Goal: Transaction & Acquisition: Purchase product/service

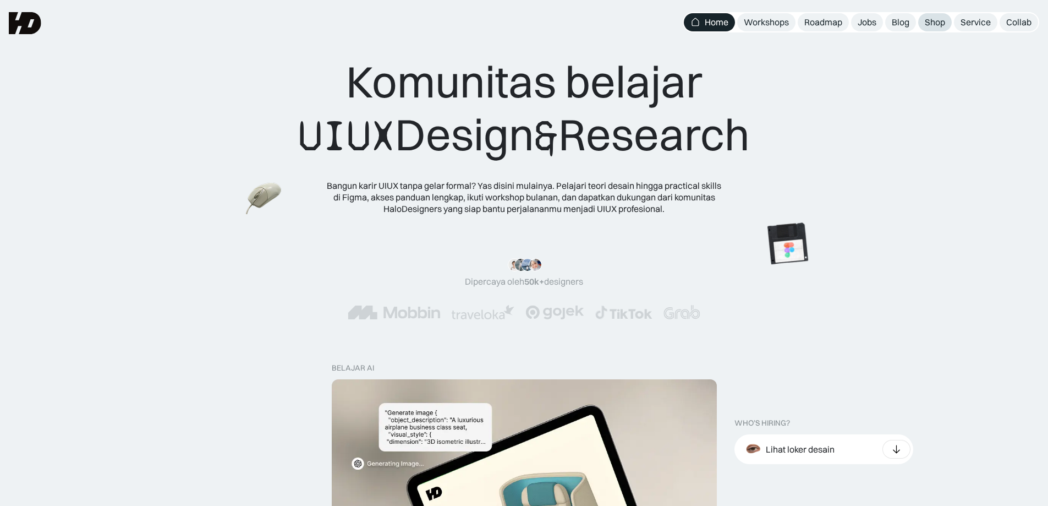
click at [940, 21] on div "Shop" at bounding box center [935, 23] width 20 height 12
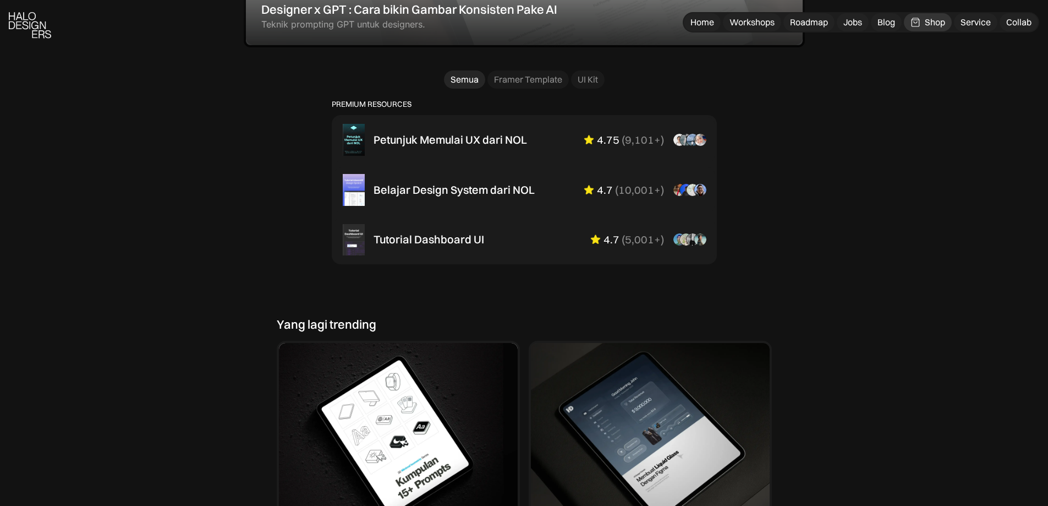
scroll to position [733, 0]
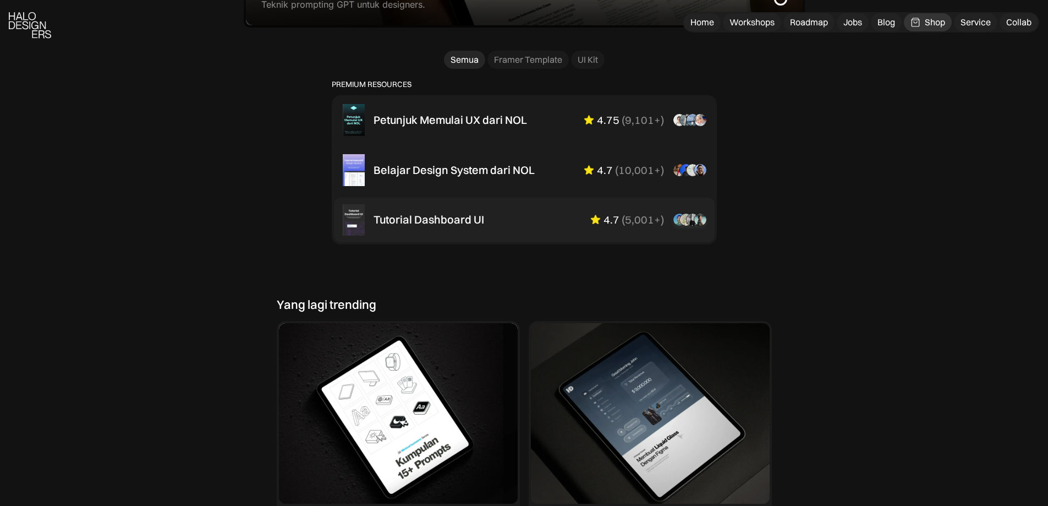
click at [415, 226] on div "Tutorial Dashboard UI" at bounding box center [429, 219] width 111 height 13
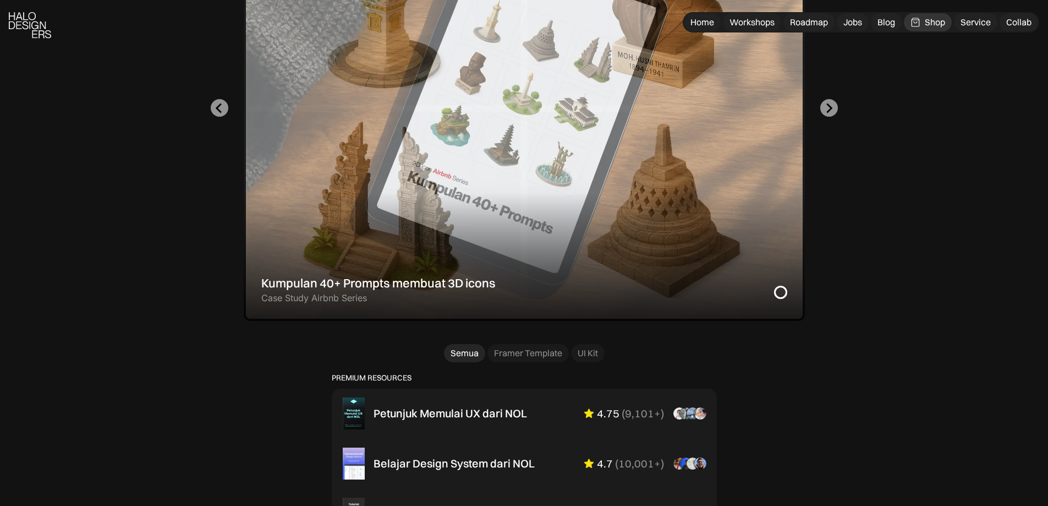
scroll to position [587, 0]
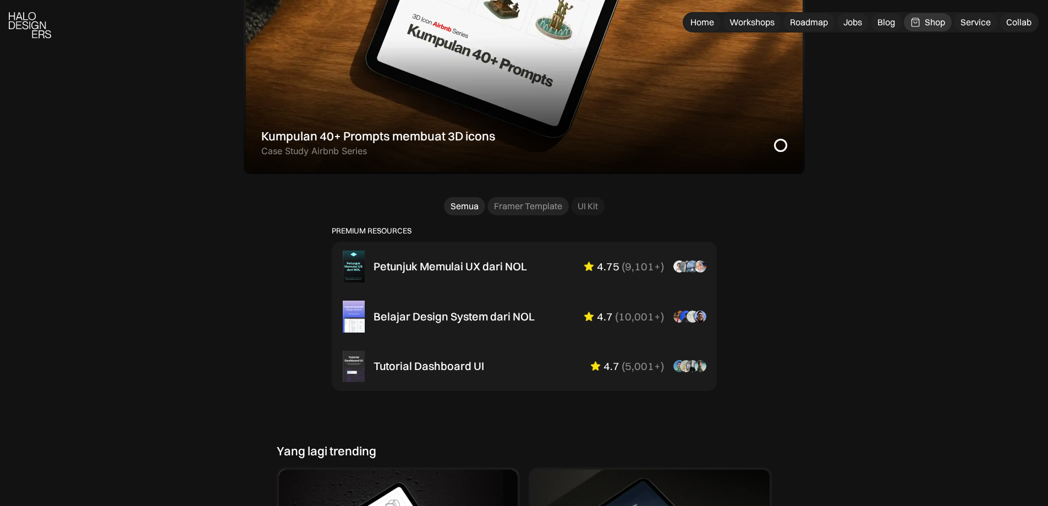
click at [520, 210] on div "Framer Template" at bounding box center [528, 206] width 68 height 12
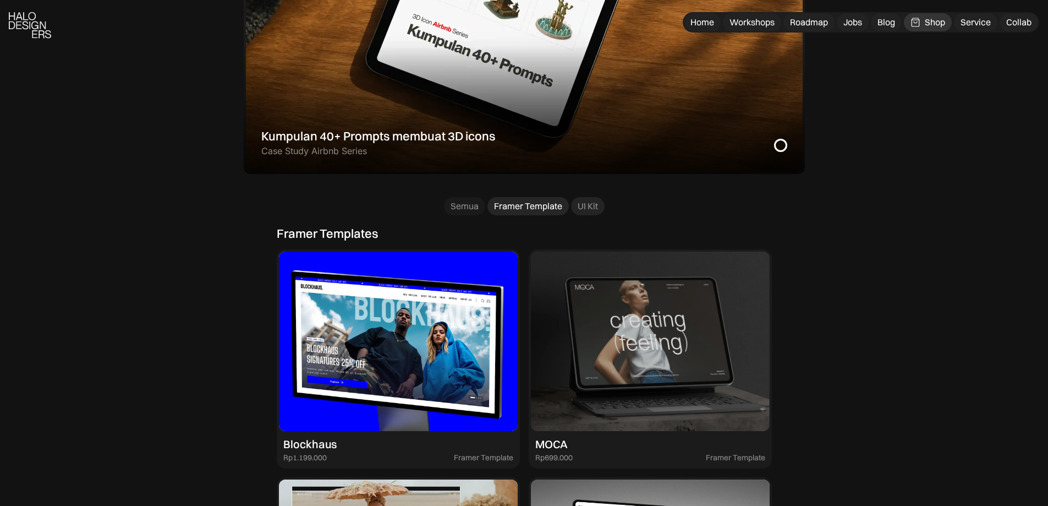
click at [595, 197] on link "UI Kit" at bounding box center [588, 206] width 34 height 18
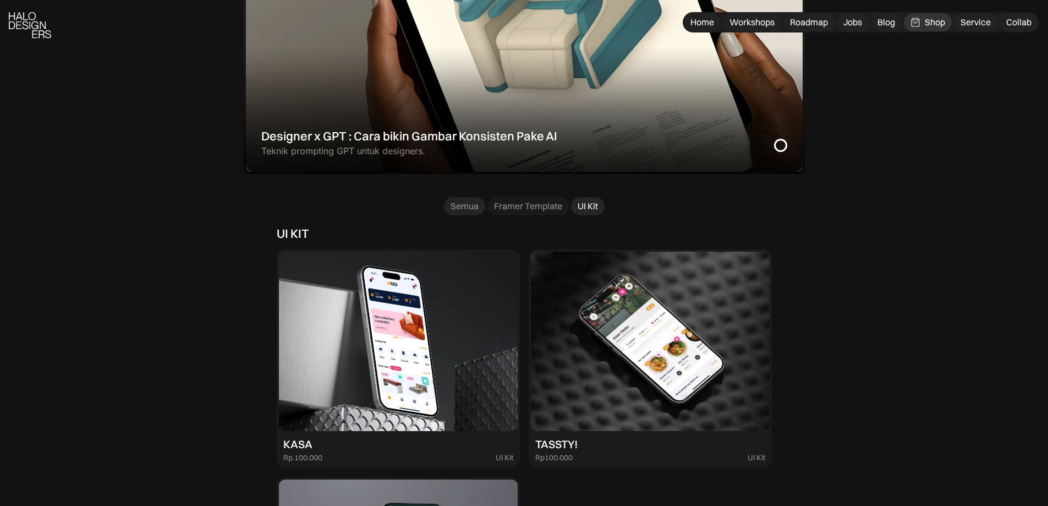
click at [457, 208] on div "Semua" at bounding box center [465, 206] width 28 height 12
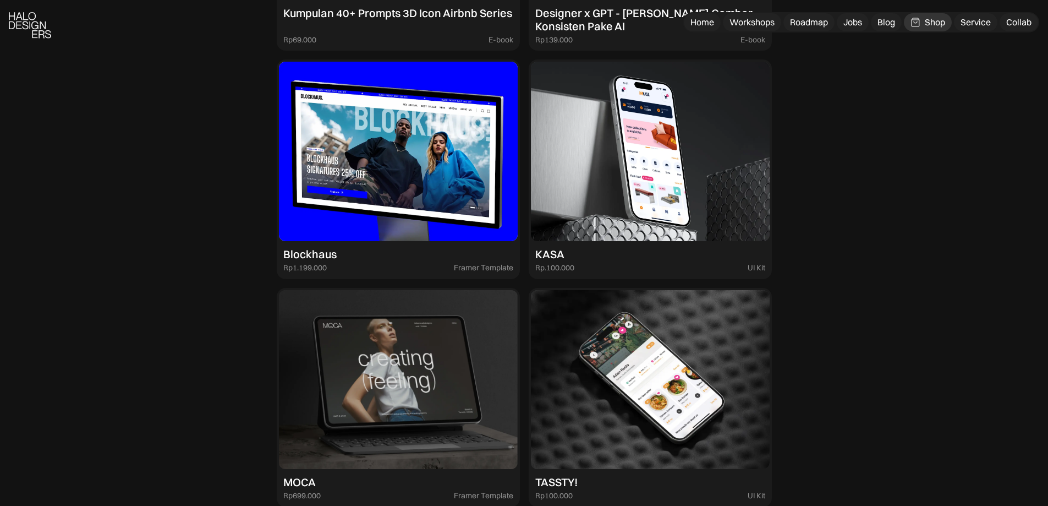
scroll to position [1613, 0]
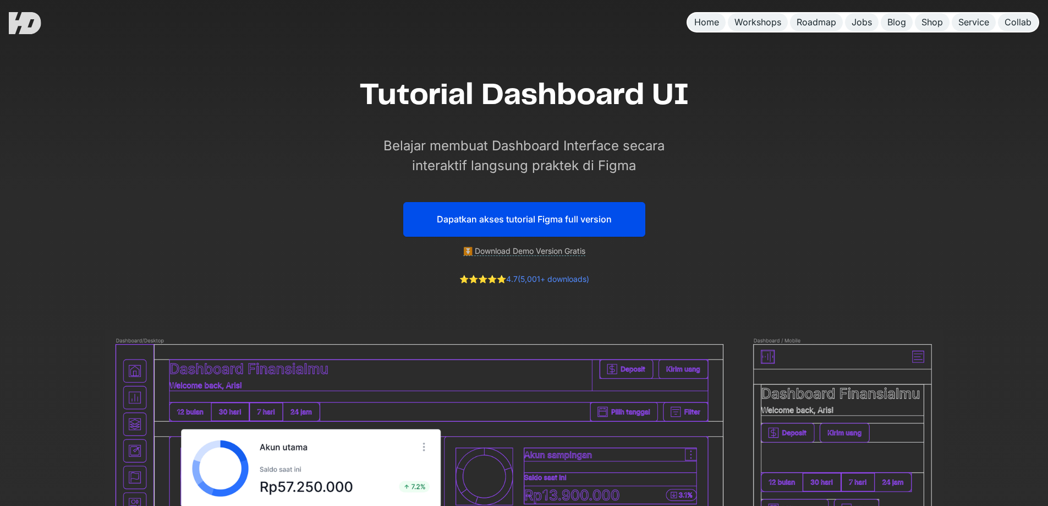
click at [442, 224] on link "Dapatkan akses tutorial Figma full version" at bounding box center [524, 219] width 242 height 35
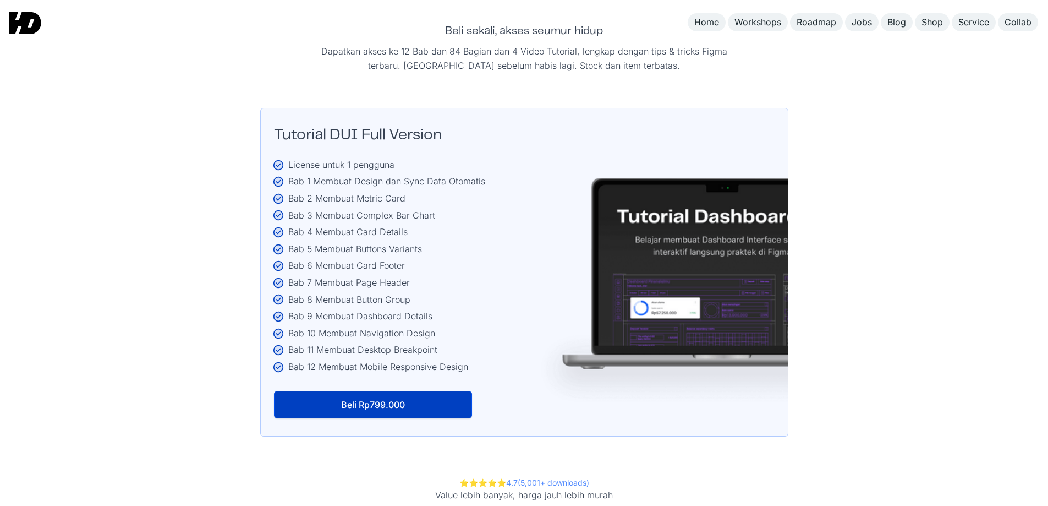
scroll to position [1923, 0]
drag, startPoint x: 425, startPoint y: 223, endPoint x: 304, endPoint y: 223, distance: 120.5
click at [304, 241] on div "Bab 5 Membuat Buttons Variants" at bounding box center [386, 248] width 197 height 14
click at [419, 249] on ul "License untuk 1 pengguna Bab 1 Membuat Design dan Sync Data Otomatis Bab 2 Memb…" at bounding box center [327, 266] width 316 height 219
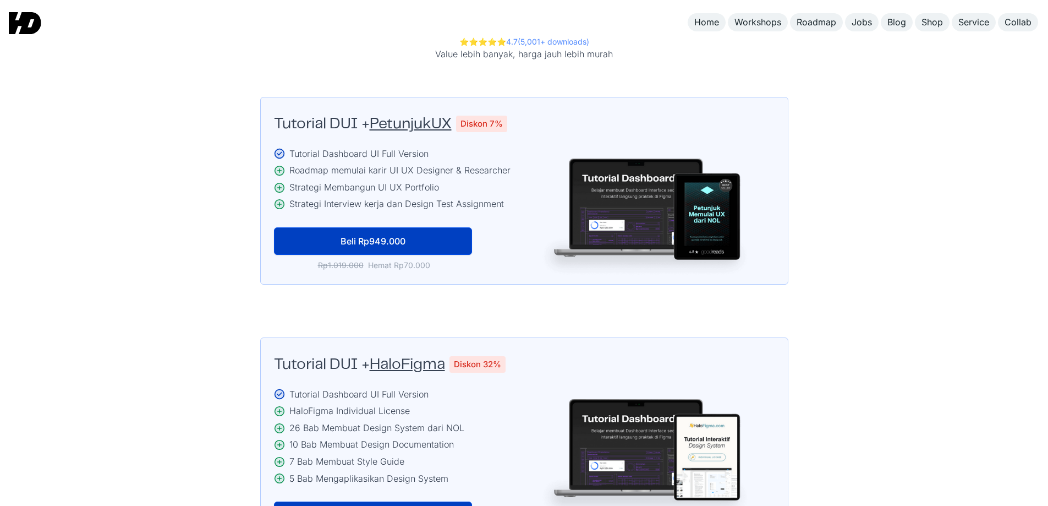
scroll to position [2510, 0]
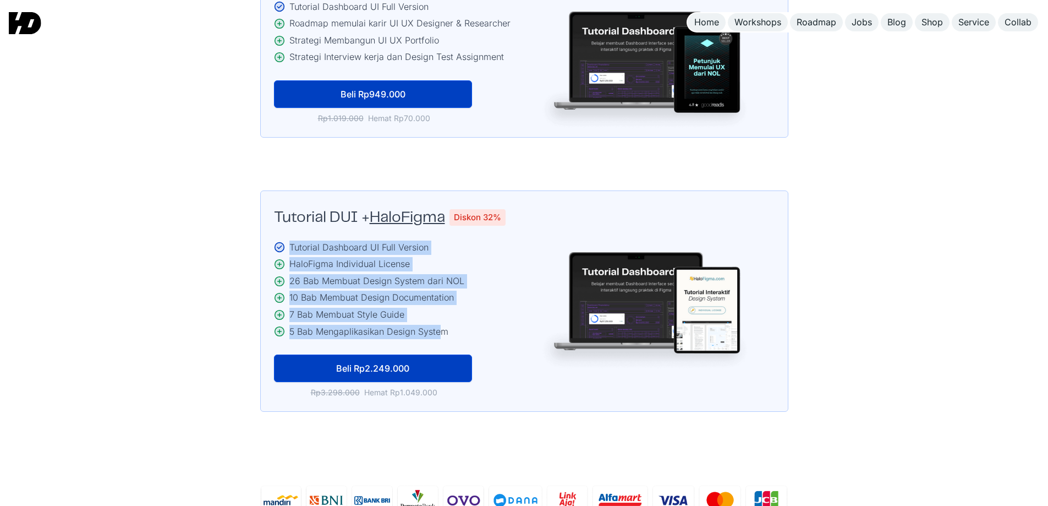
drag, startPoint x: 440, startPoint y: 298, endPoint x: 265, endPoint y: 218, distance: 192.0
click at [265, 218] on div "Tutorial DUI + HaloFigma Diskon 40% Diskon 32% Tutorial Dashboard UI Full Versi…" at bounding box center [524, 300] width 528 height 221
click at [314, 240] on div "Tutorial Dashboard UI Full Version" at bounding box center [531, 247] width 485 height 14
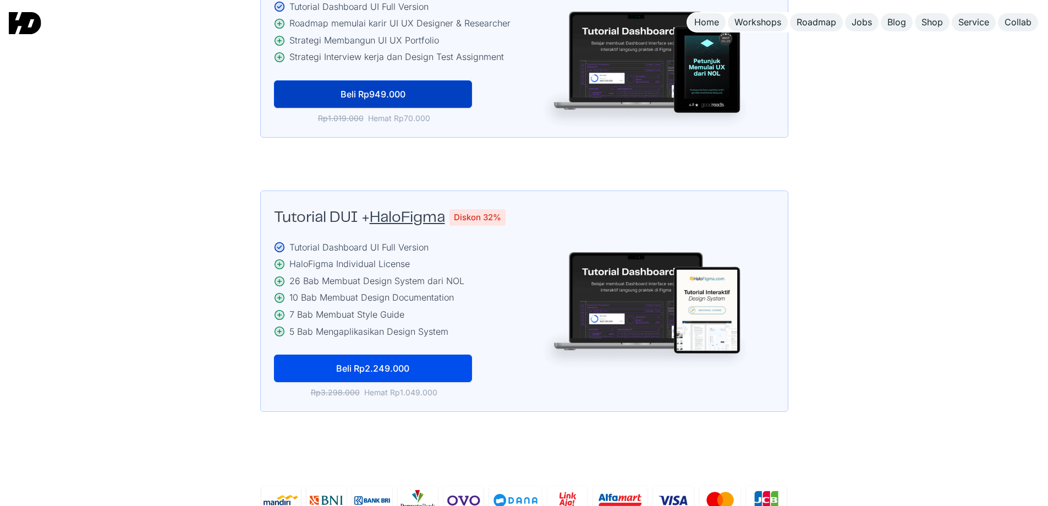
click at [388, 354] on link "Beli Rp2.249.000" at bounding box center [373, 368] width 198 height 28
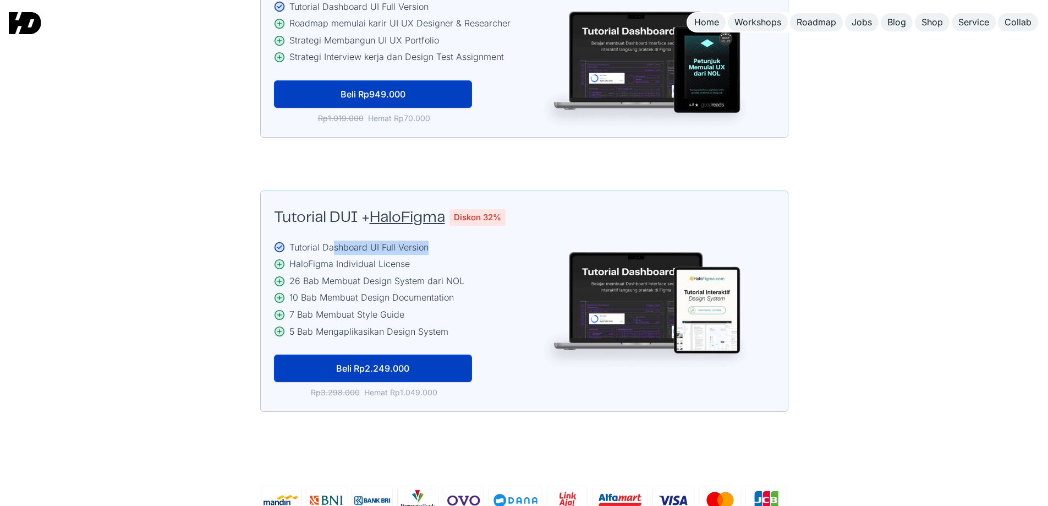
drag, startPoint x: 332, startPoint y: 223, endPoint x: 430, endPoint y: 225, distance: 97.4
click at [430, 240] on div "Tutorial Dashboard UI Full Version" at bounding box center [531, 247] width 485 height 14
click at [405, 257] on div "HaloFigma Individual License" at bounding box center [531, 264] width 485 height 14
drag, startPoint x: 408, startPoint y: 240, endPoint x: 260, endPoint y: 243, distance: 148.0
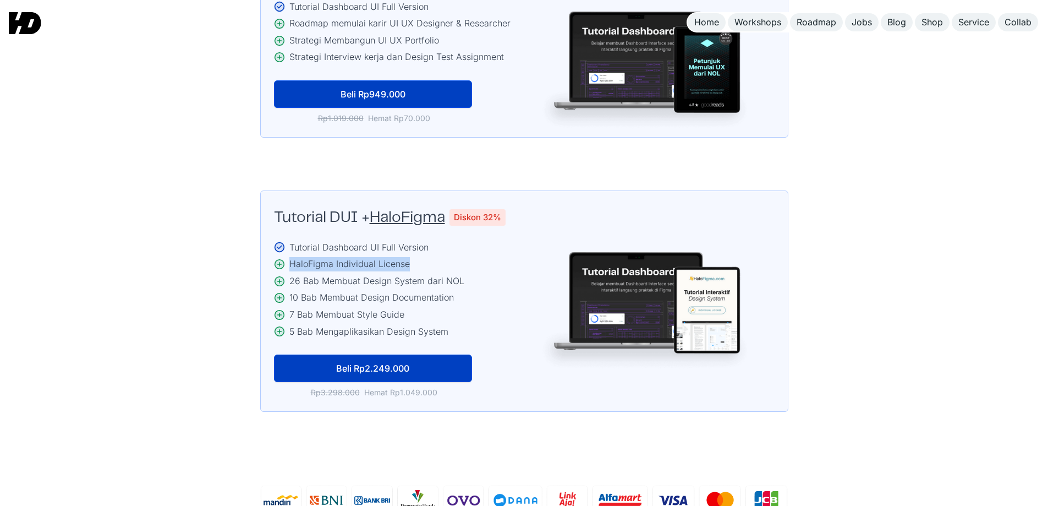
click at [260, 243] on div "Tutorial DUI + HaloFigma Diskon 40% Diskon 32% Tutorial Dashboard UI Full Versi…" at bounding box center [524, 300] width 528 height 221
drag, startPoint x: 461, startPoint y: 258, endPoint x: 263, endPoint y: 243, distance: 198.1
click at [263, 243] on div "Tutorial DUI + HaloFigma Diskon 40% Diskon 32% Tutorial Dashboard UI Full Versi…" at bounding box center [524, 300] width 528 height 221
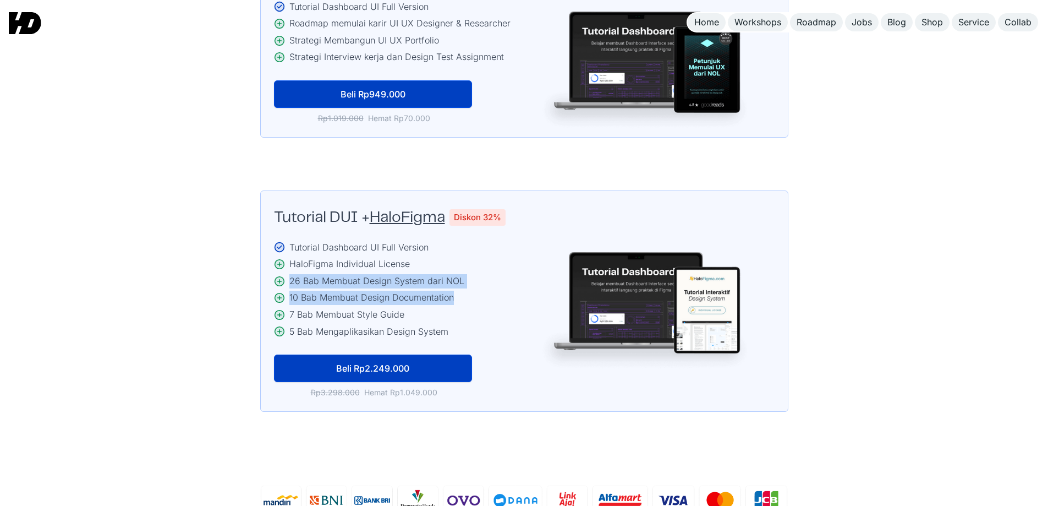
drag, startPoint x: 469, startPoint y: 277, endPoint x: 285, endPoint y: 260, distance: 184.6
click at [285, 260] on ul "Tutorial Dashboard UI Full Version HaloFigma Individual License 26 Bab Membuat …" at bounding box center [524, 290] width 501 height 101
click at [430, 240] on div "Tutorial Dashboard UI Full Version" at bounding box center [531, 247] width 485 height 14
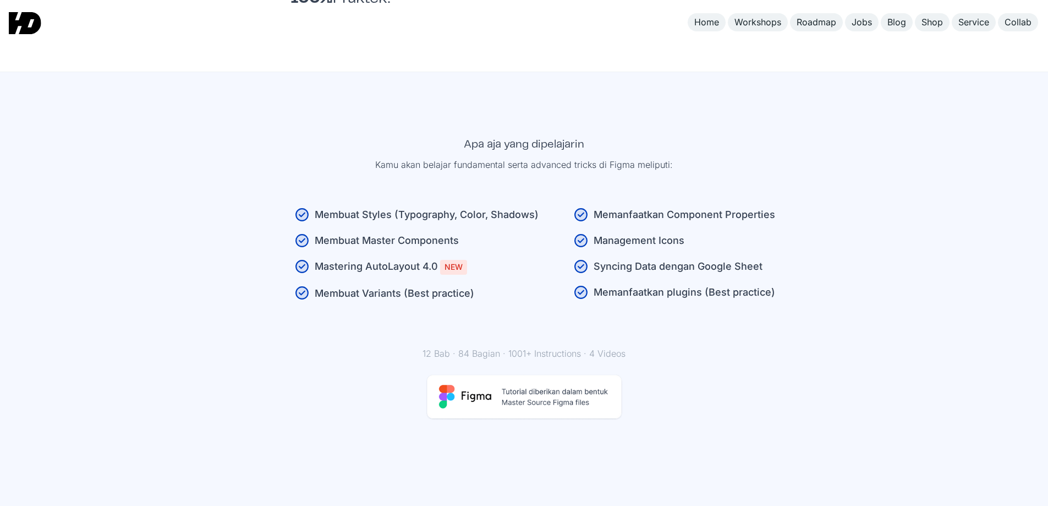
scroll to position [1043, 0]
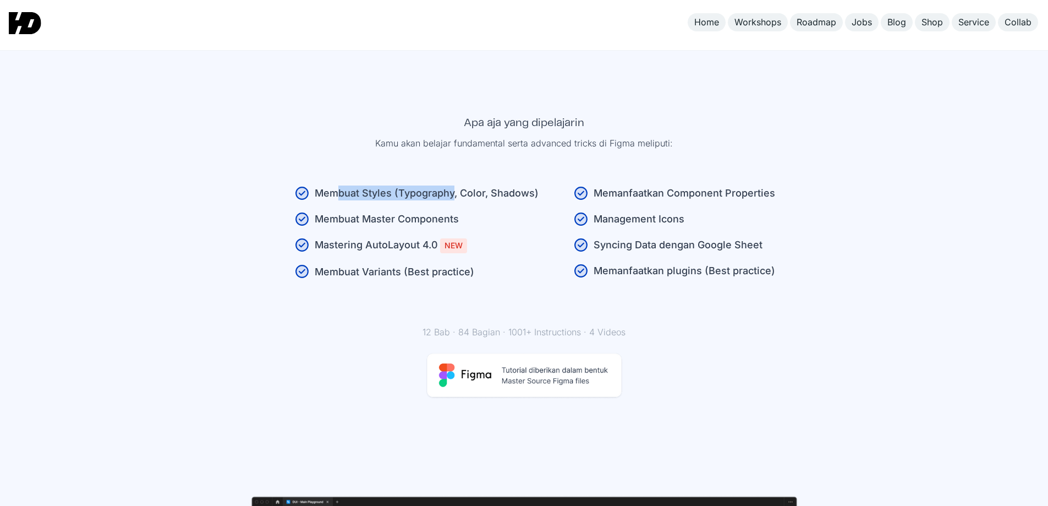
drag, startPoint x: 343, startPoint y: 170, endPoint x: 454, endPoint y: 170, distance: 111.7
click at [454, 185] on div "Membuat Styles (Typography, Color, Shadows)" at bounding box center [427, 192] width 224 height 15
drag, startPoint x: 312, startPoint y: 216, endPoint x: 453, endPoint y: 215, distance: 141.4
click at [453, 237] on li "Mastering AutoLayout 4.0 NEW" at bounding box center [417, 244] width 244 height 15
click at [340, 264] on div "Membuat Variants (Best practice)" at bounding box center [427, 271] width 224 height 15
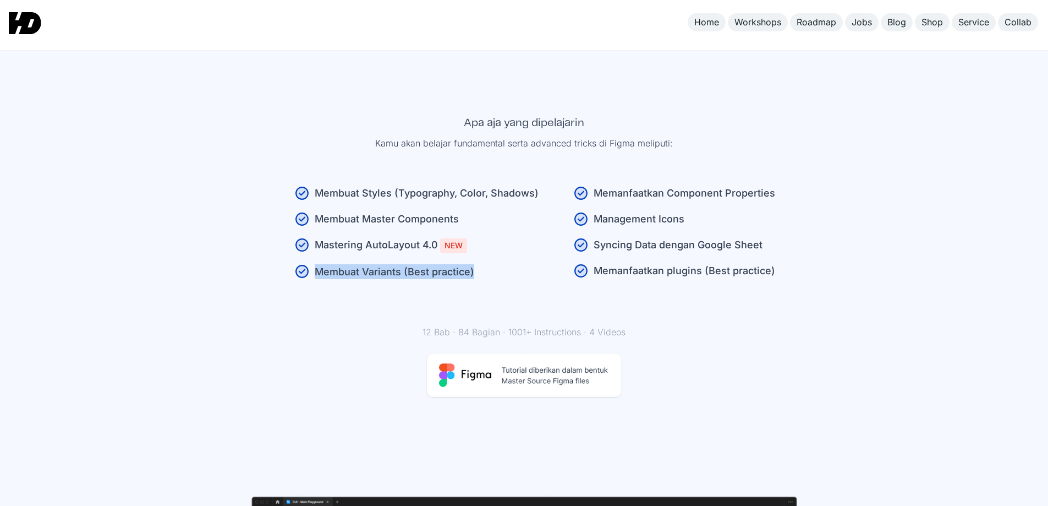
drag, startPoint x: 320, startPoint y: 247, endPoint x: 485, endPoint y: 246, distance: 165.0
click at [485, 264] on div "Membuat Variants (Best practice)" at bounding box center [427, 271] width 224 height 15
click at [635, 161] on div "Apa aja yang dipel[PERSON_NAME] akan belajar fundamental serta advanced tricks …" at bounding box center [524, 445] width 583 height 678
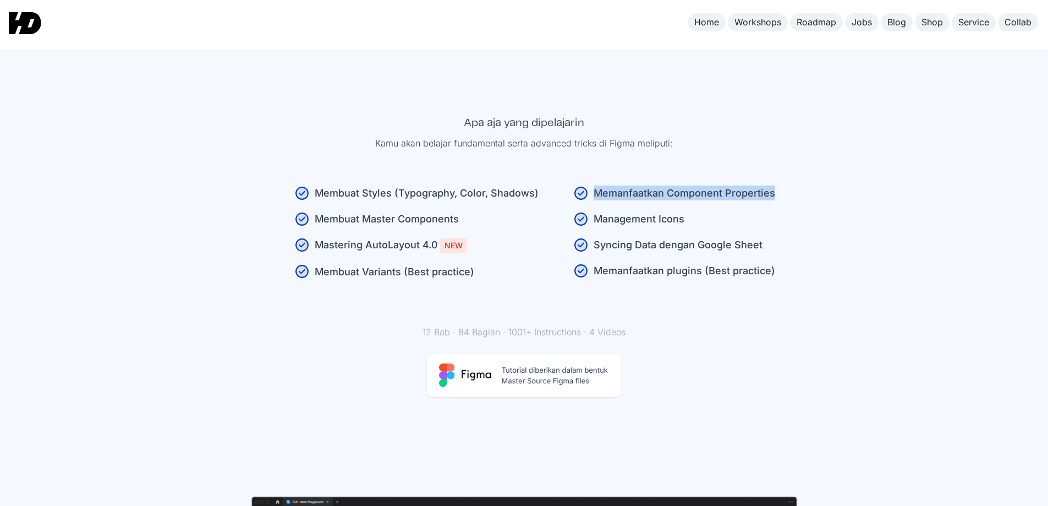
drag, startPoint x: 594, startPoint y: 169, endPoint x: 773, endPoint y: 165, distance: 179.4
click at [773, 185] on div "Memanfaatkan Component Properties" at bounding box center [685, 192] width 182 height 15
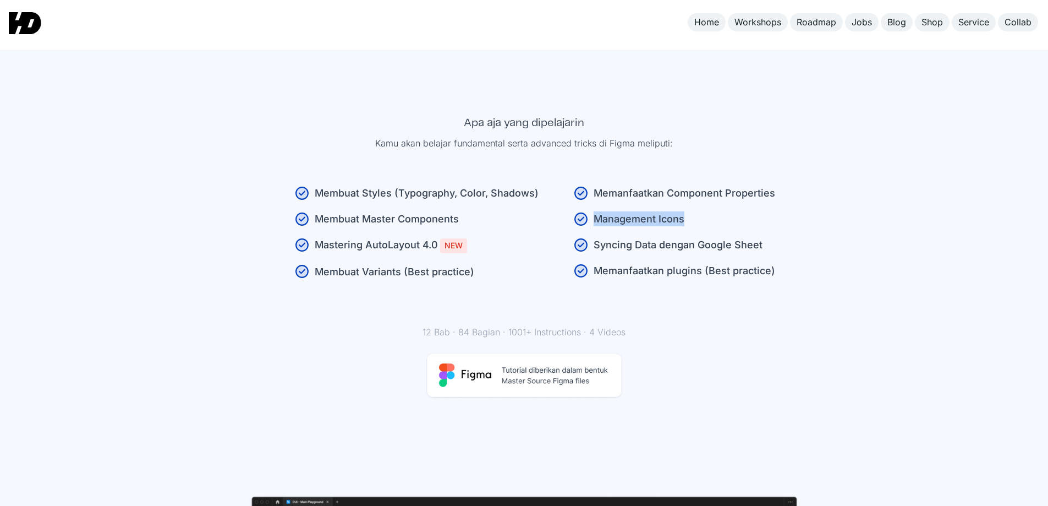
drag, startPoint x: 584, startPoint y: 194, endPoint x: 688, endPoint y: 194, distance: 104.5
click at [688, 211] on li "Management Icons" at bounding box center [674, 218] width 201 height 15
drag, startPoint x: 590, startPoint y: 223, endPoint x: 763, endPoint y: 219, distance: 173.3
click at [763, 237] on li "Syncing Data dengan Google Sheet" at bounding box center [674, 244] width 201 height 15
drag, startPoint x: 595, startPoint y: 246, endPoint x: 767, endPoint y: 243, distance: 171.7
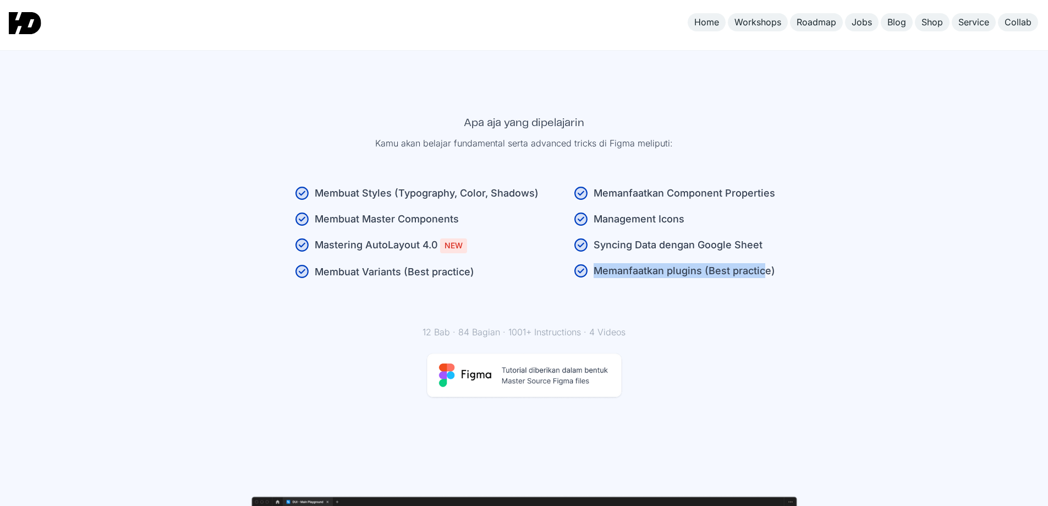
click at [767, 263] on div "Memanfaatkan plugins (Best practice)" at bounding box center [685, 270] width 182 height 15
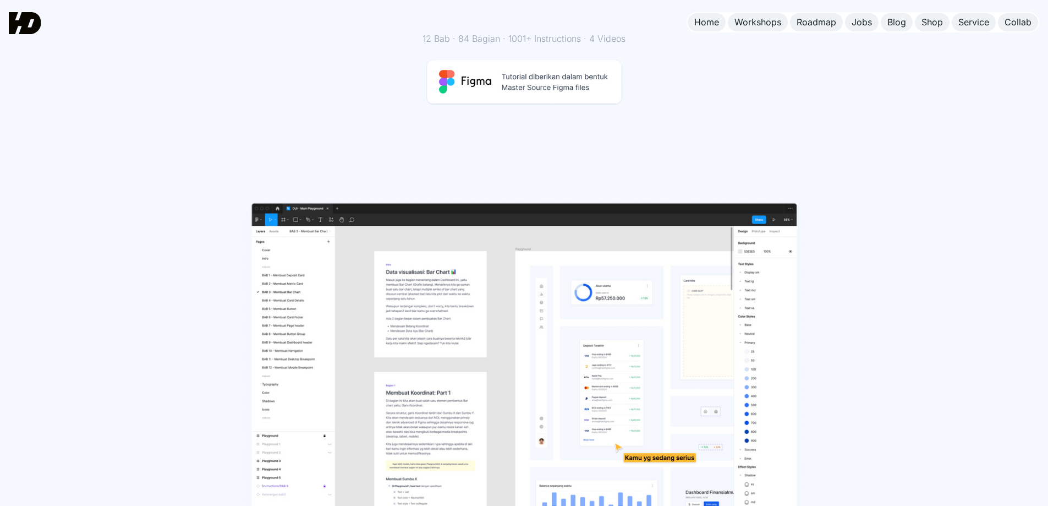
scroll to position [1190, 0]
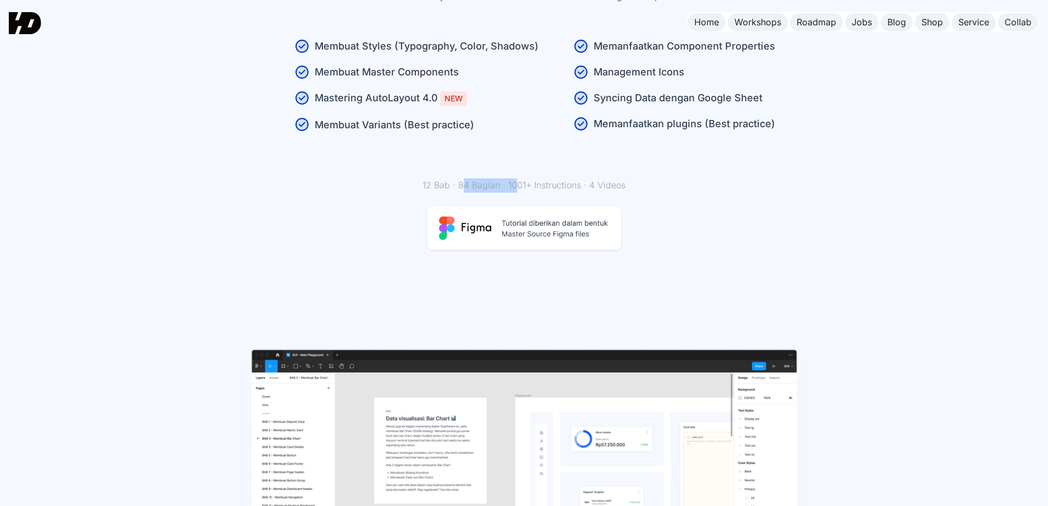
drag, startPoint x: 465, startPoint y: 159, endPoint x: 517, endPoint y: 159, distance: 51.2
click at [517, 178] on p "12 Bab · 84 Bagian · 1001+ Instructions · 4 Videos" at bounding box center [523, 185] width 203 height 14
